Goal: Task Accomplishment & Management: Manage account settings

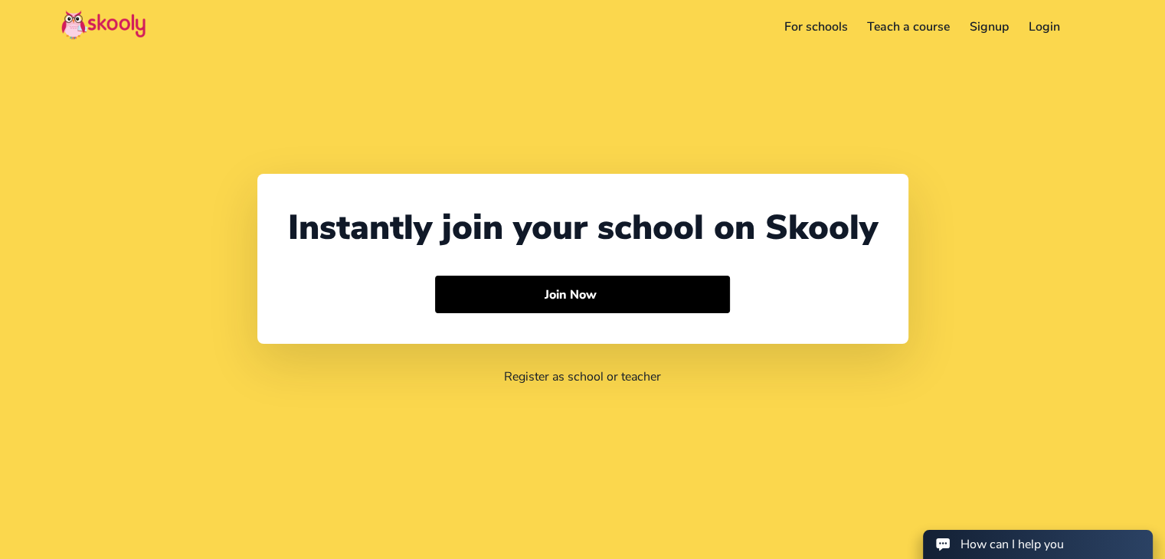
select select "91"
select select "[GEOGRAPHIC_DATA]"
select select "[GEOGRAPHIC_DATA]/[GEOGRAPHIC_DATA]"
click at [1057, 34] on link "Login" at bounding box center [1043, 27] width 51 height 25
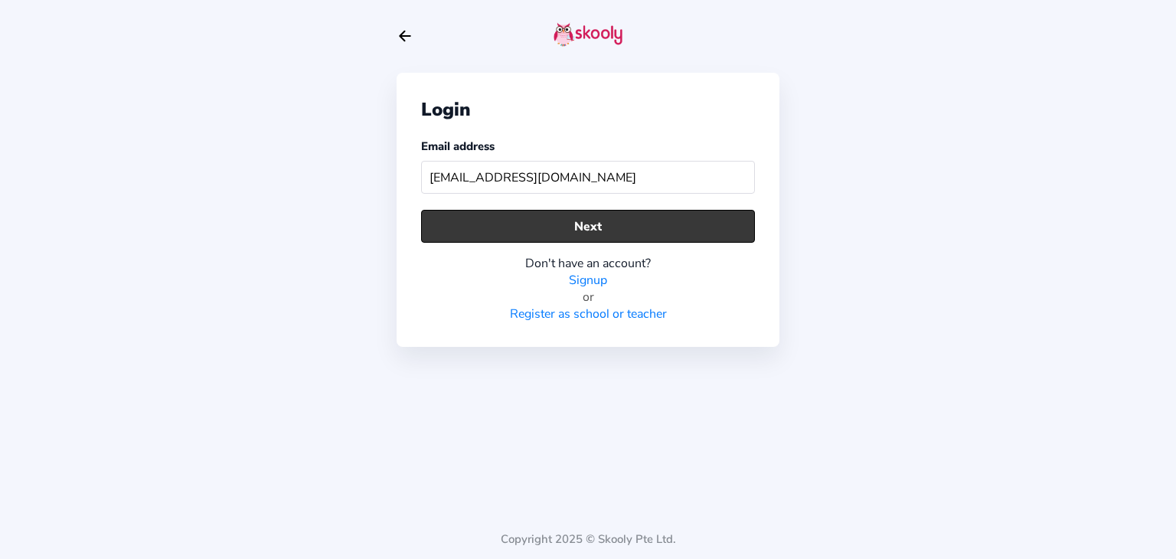
type input "[EMAIL_ADDRESS][DOMAIN_NAME]"
click at [560, 210] on button "Next" at bounding box center [588, 226] width 334 height 33
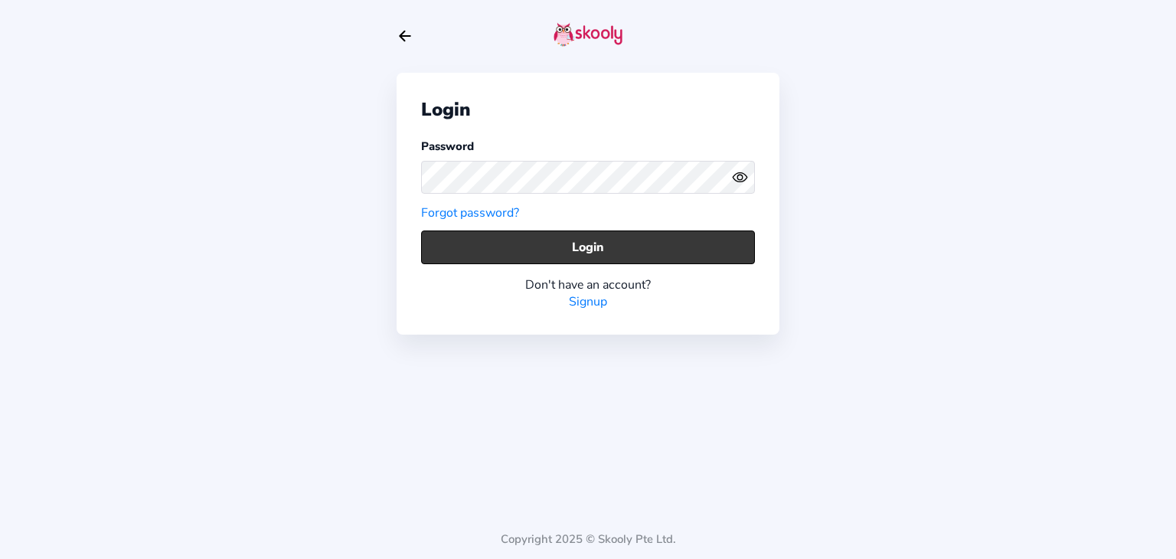
click at [510, 243] on button "Login" at bounding box center [588, 246] width 334 height 33
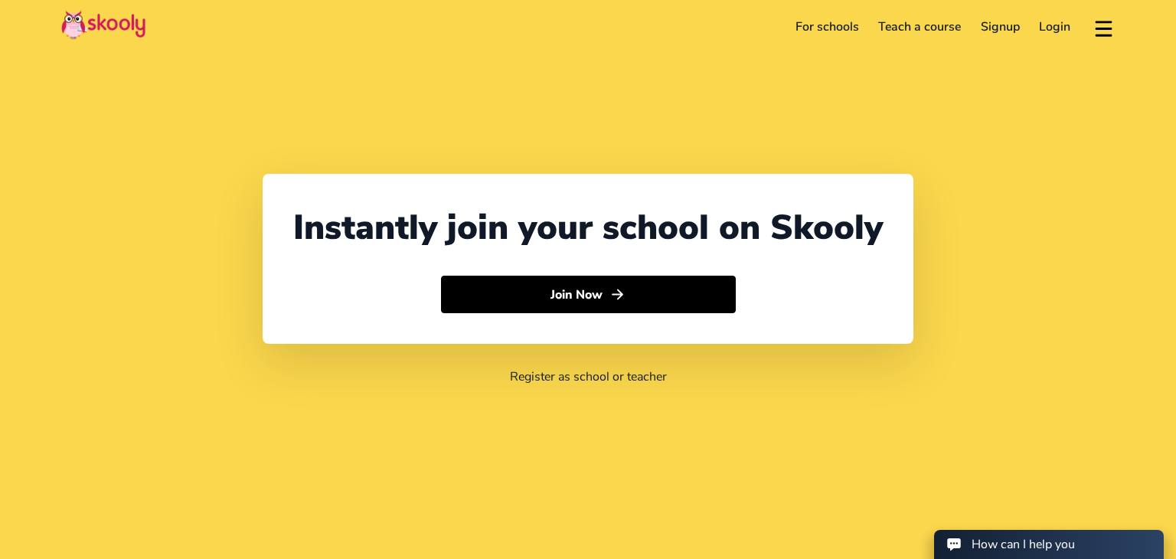
select select "91"
select select "[GEOGRAPHIC_DATA]"
select select "[GEOGRAPHIC_DATA]/[GEOGRAPHIC_DATA]"
